Goal: Task Accomplishment & Management: Complete application form

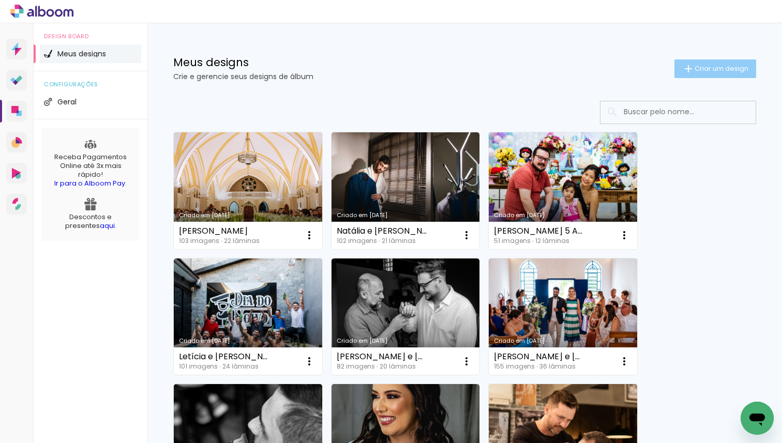
click at [704, 72] on span "Criar um design" at bounding box center [721, 68] width 54 height 7
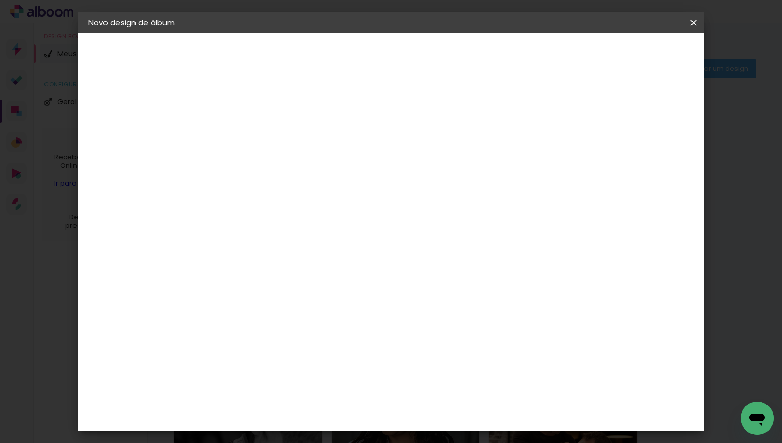
click at [258, 139] on input at bounding box center [258, 139] width 0 height 16
type input "[PERSON_NAME] e [PERSON_NAME]"
type paper-input "[PERSON_NAME] e [PERSON_NAME]"
click at [0, 0] on slot "Avançar" at bounding box center [0, 0] width 0 height 0
click at [313, 200] on input at bounding box center [284, 196] width 104 height 13
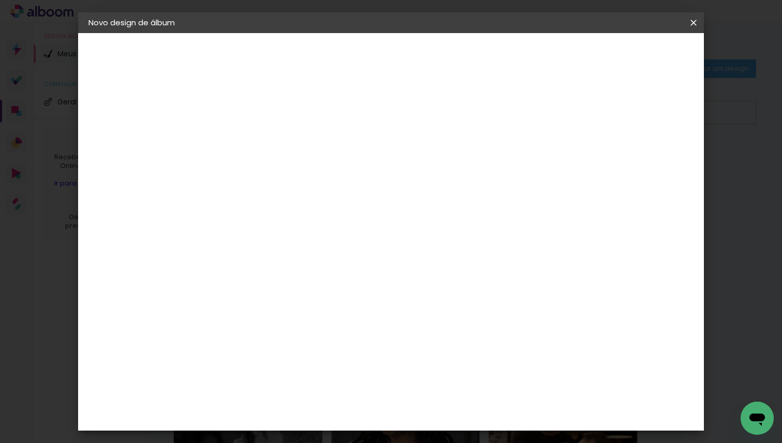
type input "Qua"
type paper-input "Qua"
click at [253, 230] on div "Quality" at bounding box center [265, 234] width 28 height 8
click at [424, 62] on paper-button "Avançar" at bounding box center [398, 55] width 51 height 18
click at [298, 172] on input "text" at bounding box center [278, 180] width 40 height 16
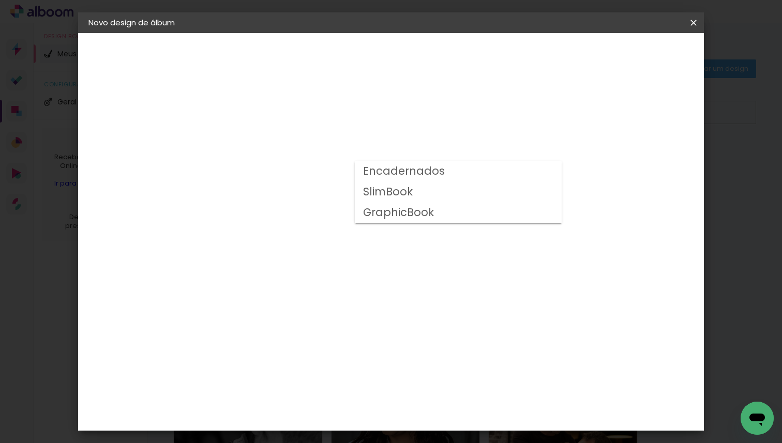
click at [464, 174] on paper-item "Encadernados" at bounding box center [458, 171] width 207 height 21
type input "Encadernados"
click at [0, 0] on slot "Avançar" at bounding box center [0, 0] width 0 height 0
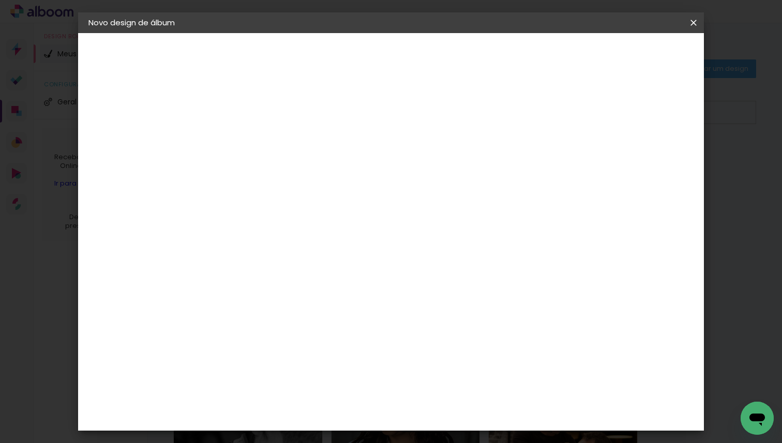
click at [249, 114] on input "2" at bounding box center [250, 111] width 36 height 13
type input "4"
type paper-input "4"
click at [578, 109] on div at bounding box center [572, 111] width 9 height 9
type paper-checkbox "on"
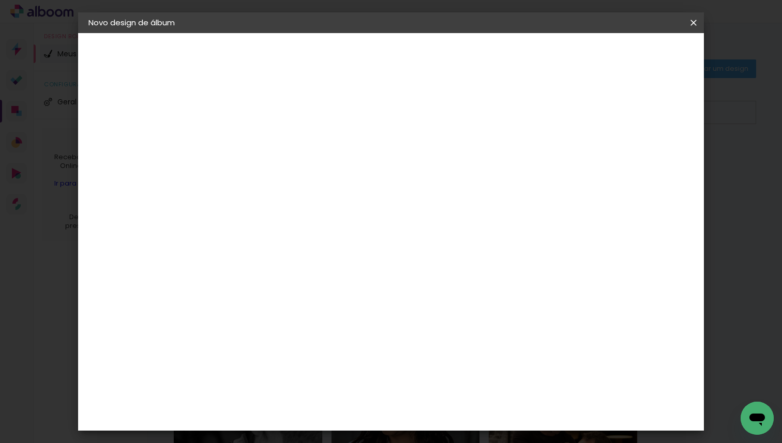
click at [636, 53] on span "Iniciar design" at bounding box center [612, 54] width 47 height 7
